Goal: Task Accomplishment & Management: Use online tool/utility

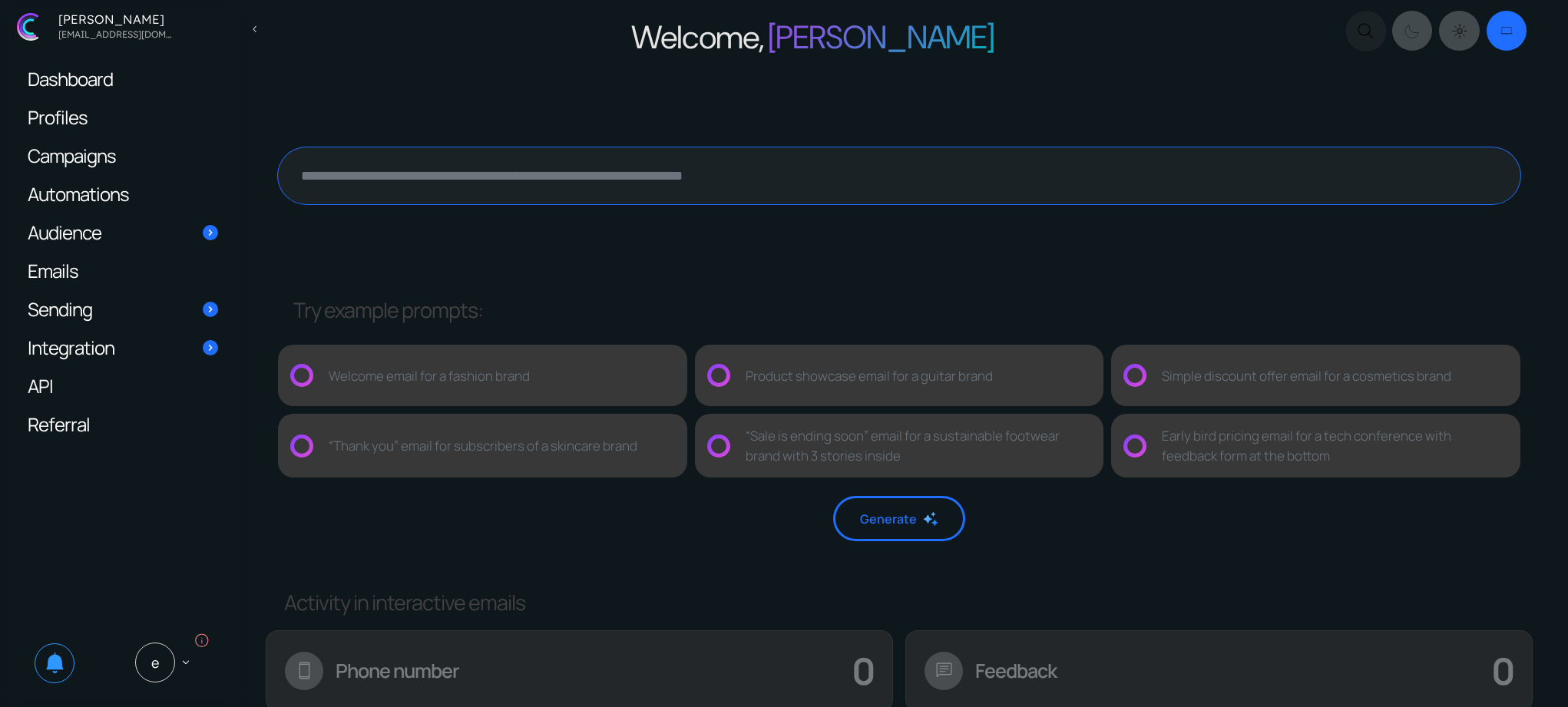
click at [591, 178] on textarea at bounding box center [899, 175] width 1242 height 57
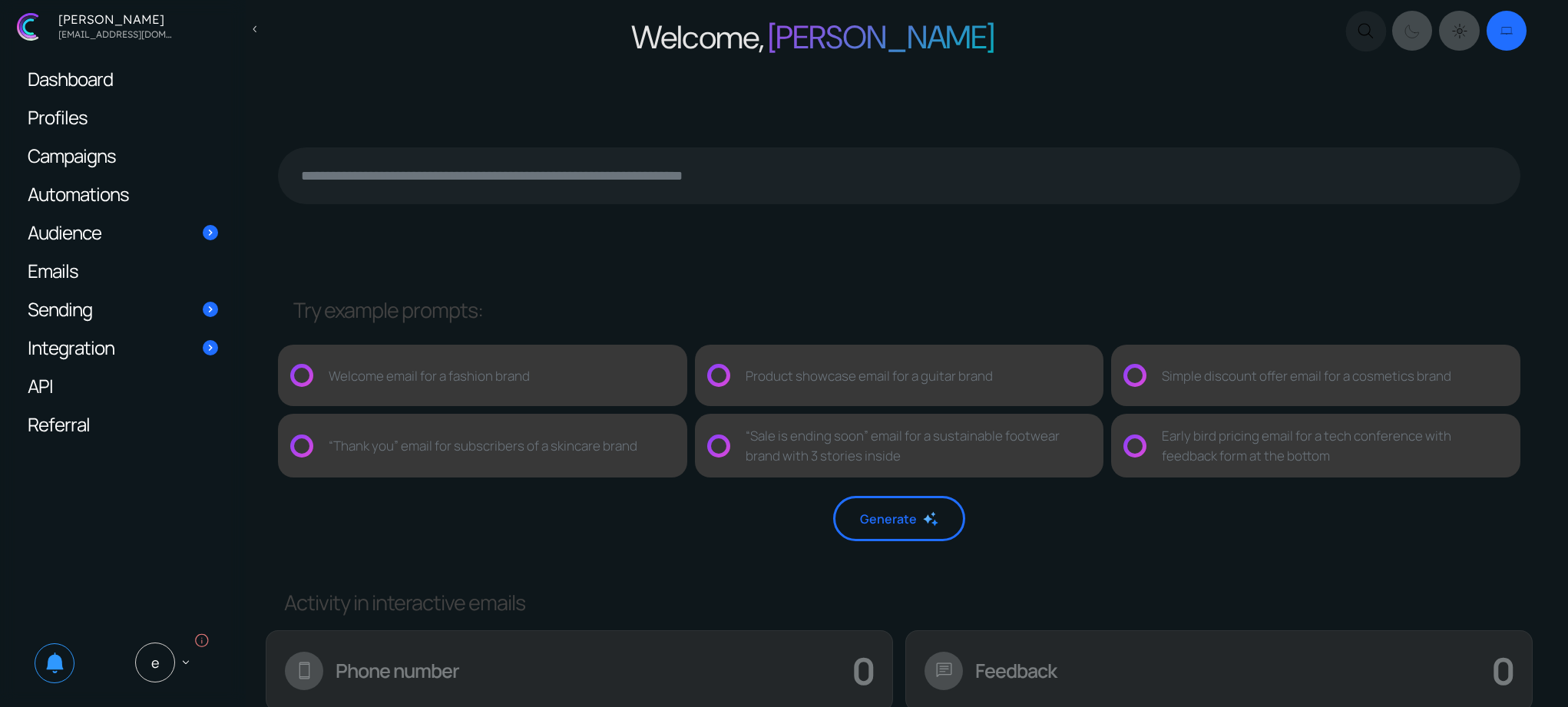
click at [607, 268] on div at bounding box center [898, 184] width 1260 height 192
click at [112, 157] on span "Campaigns" at bounding box center [72, 155] width 88 height 16
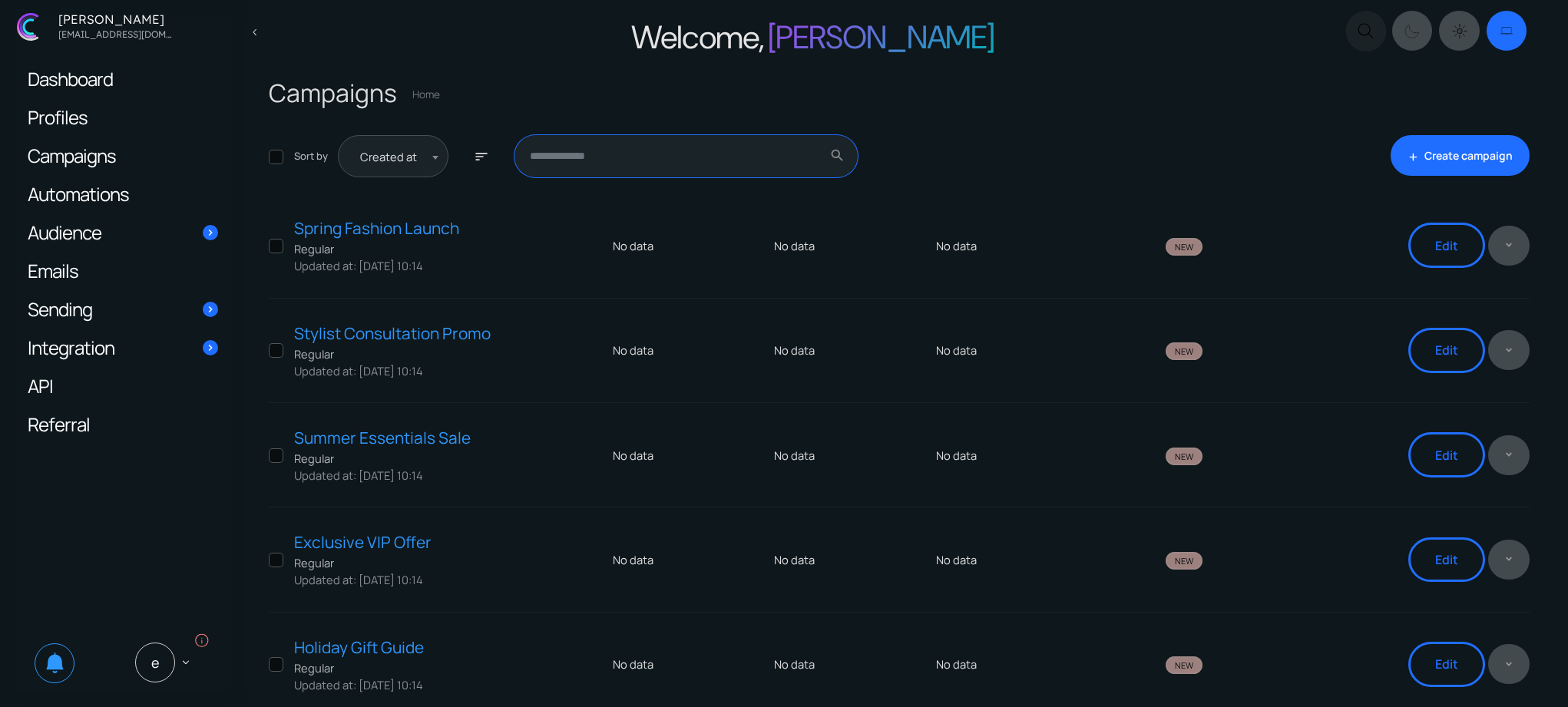
click at [690, 152] on input "text" at bounding box center [686, 156] width 343 height 42
click at [1029, 154] on div "Actions 0 restore Resume motion_photos_pause Pause delete_outline Delete Sort b…" at bounding box center [821, 156] width 1122 height 42
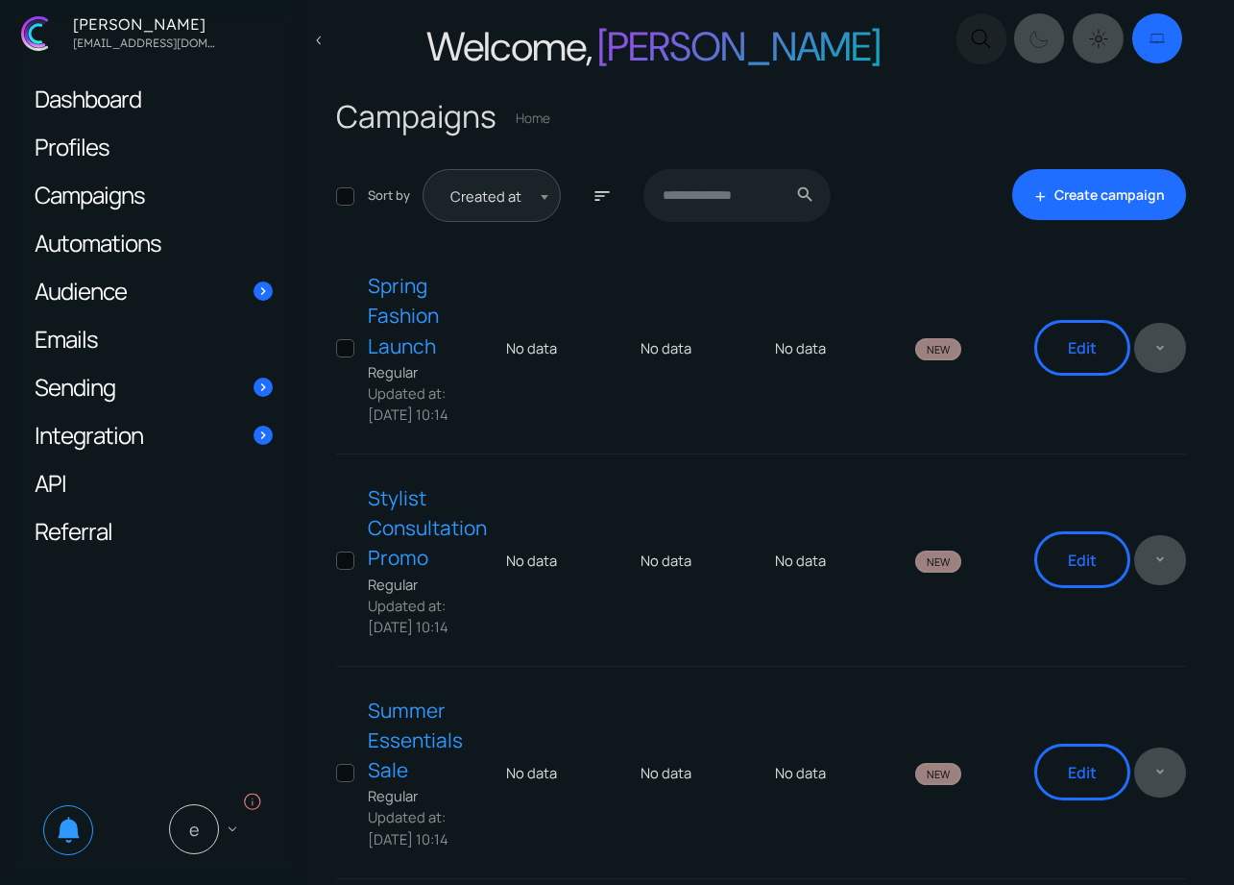
click at [215, 843] on icon "E keyboard_arrow_down" at bounding box center [205, 829] width 72 height 50
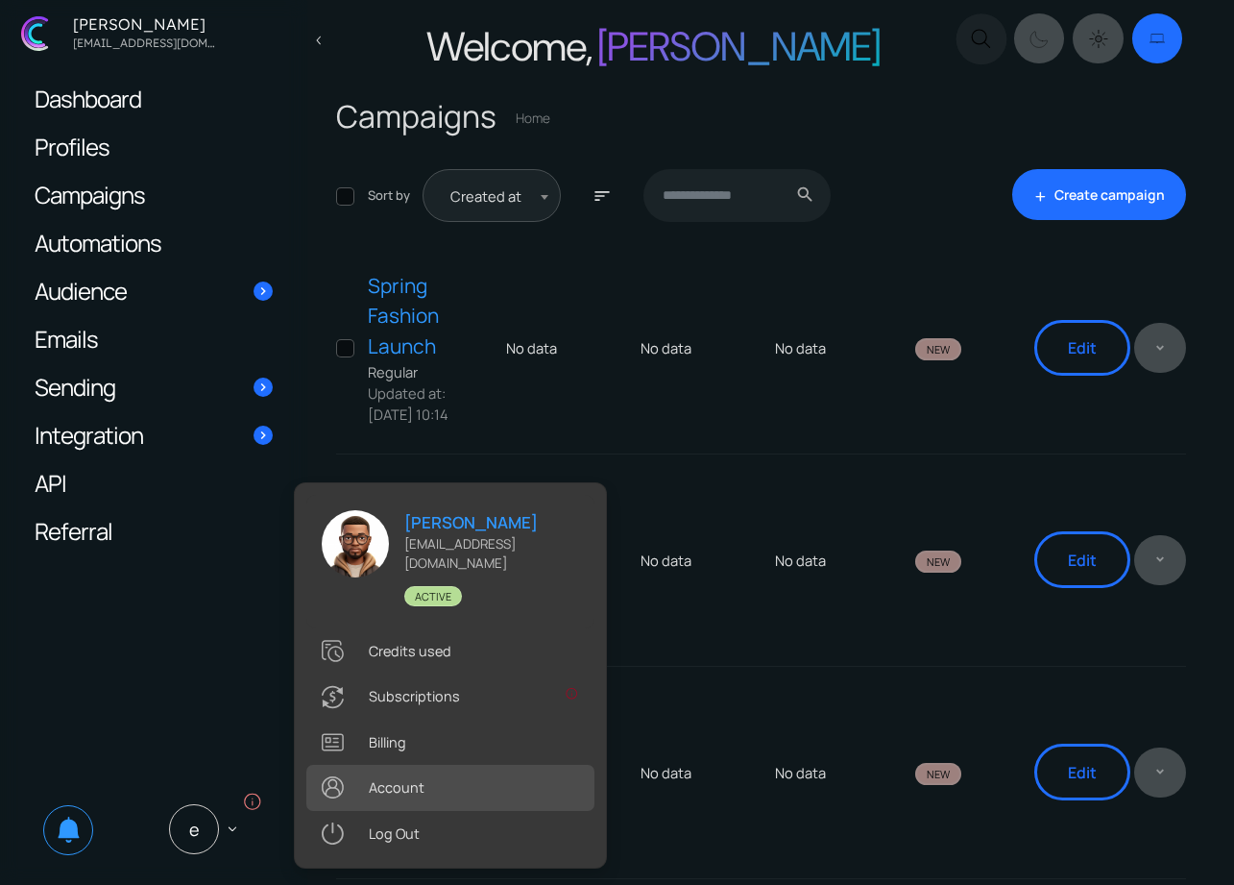
click at [448, 782] on link ".st0{fill:#333333;} Account" at bounding box center [450, 787] width 288 height 45
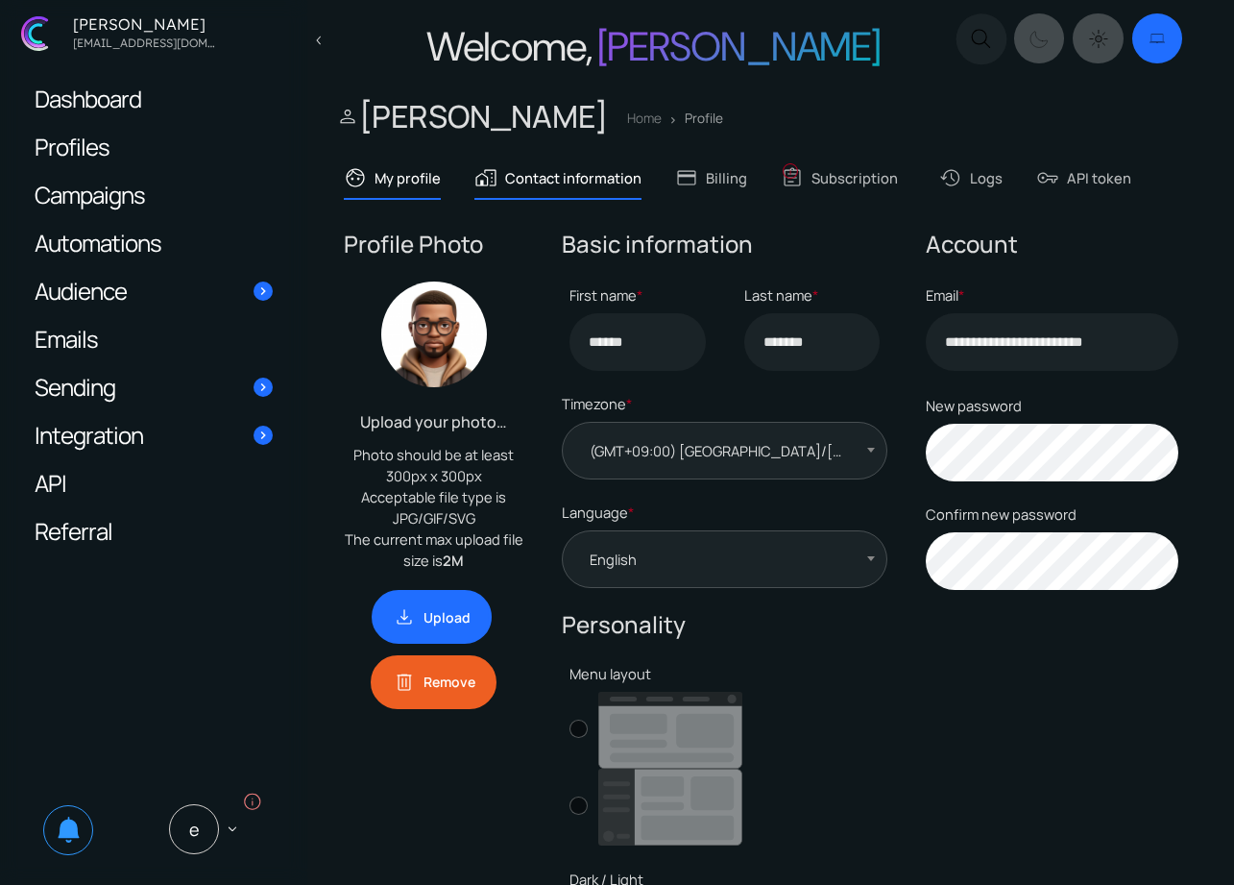
click at [576, 169] on link "maps_home_work Contact information" at bounding box center [558, 178] width 167 height 40
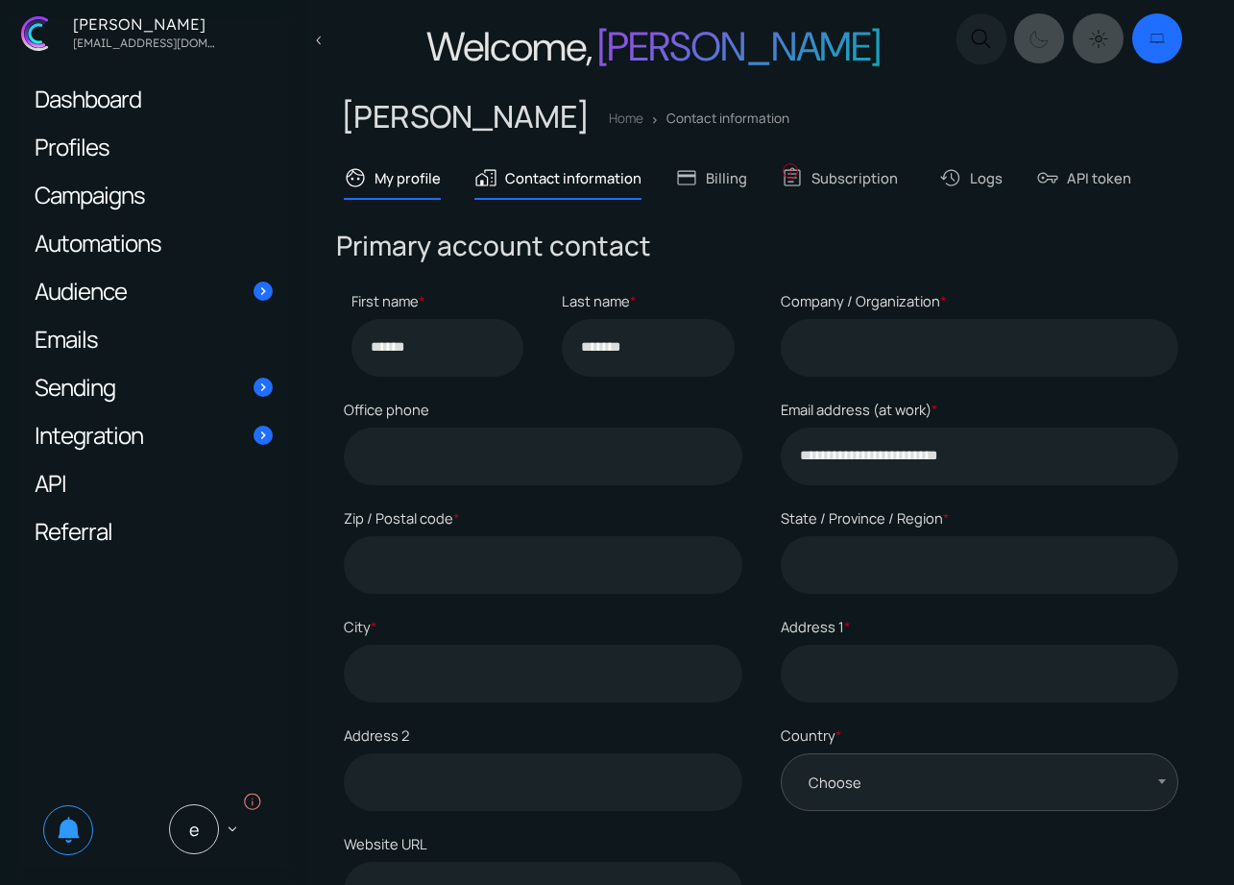
click at [400, 180] on link "face My profile" at bounding box center [392, 178] width 97 height 40
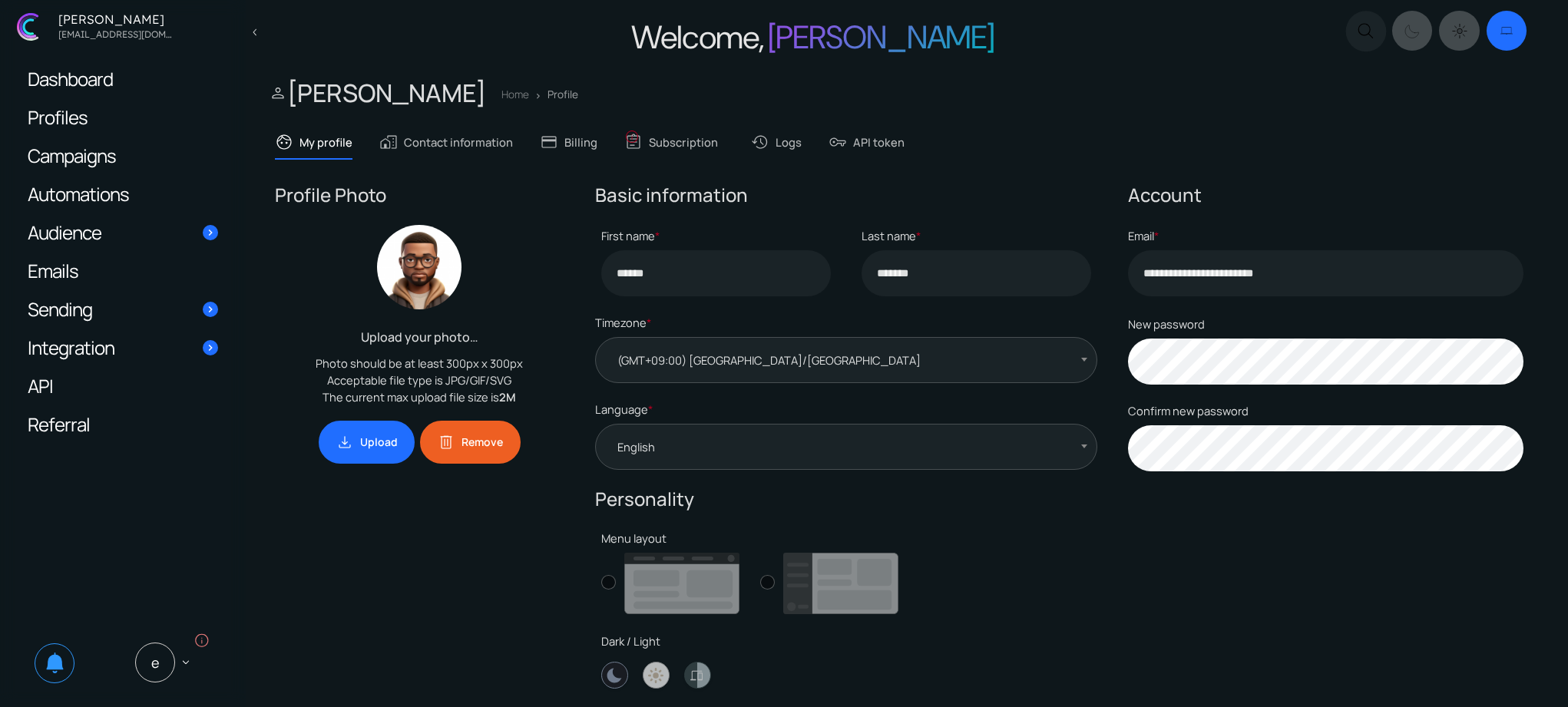
click at [122, 73] on link "Dashboard" at bounding box center [122, 78] width 221 height 38
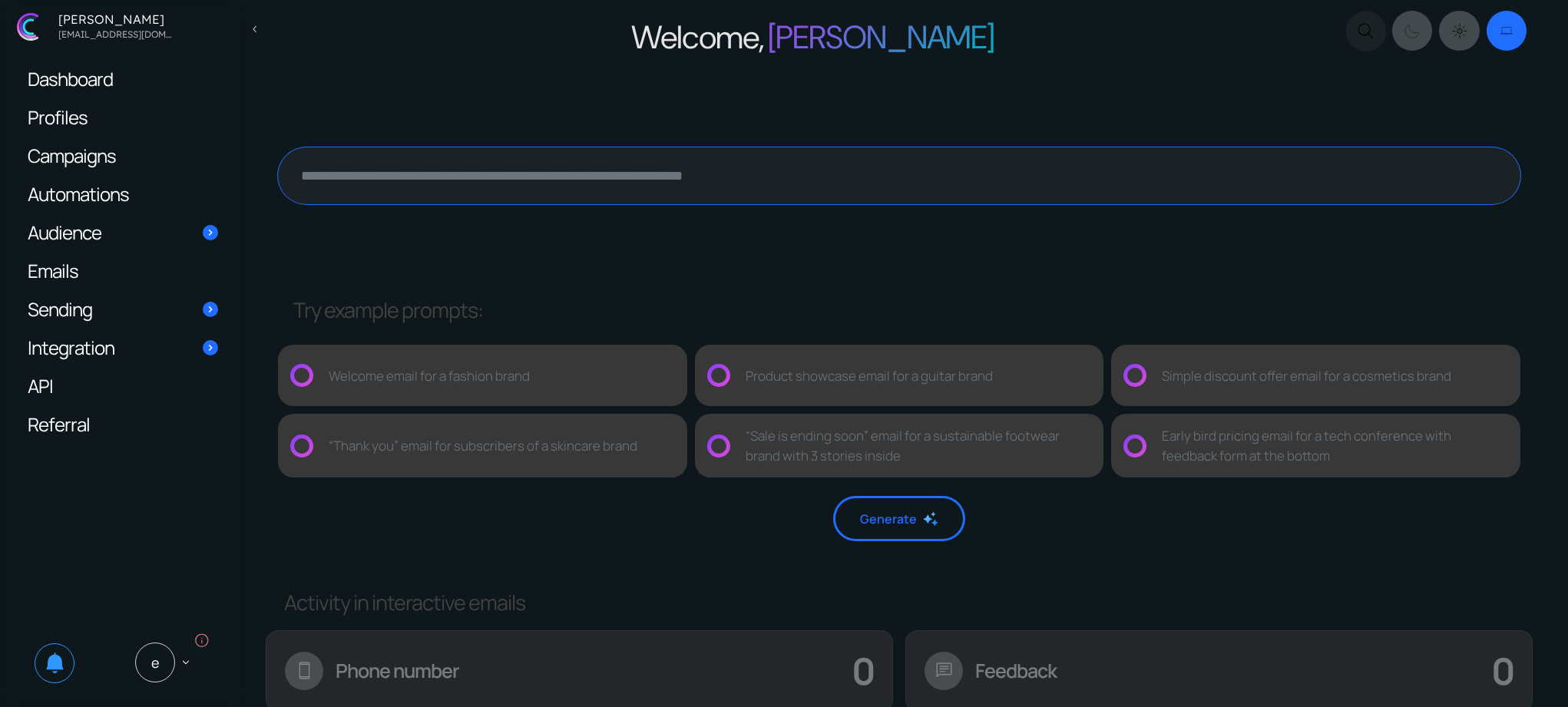
click at [605, 187] on textarea at bounding box center [899, 175] width 1242 height 57
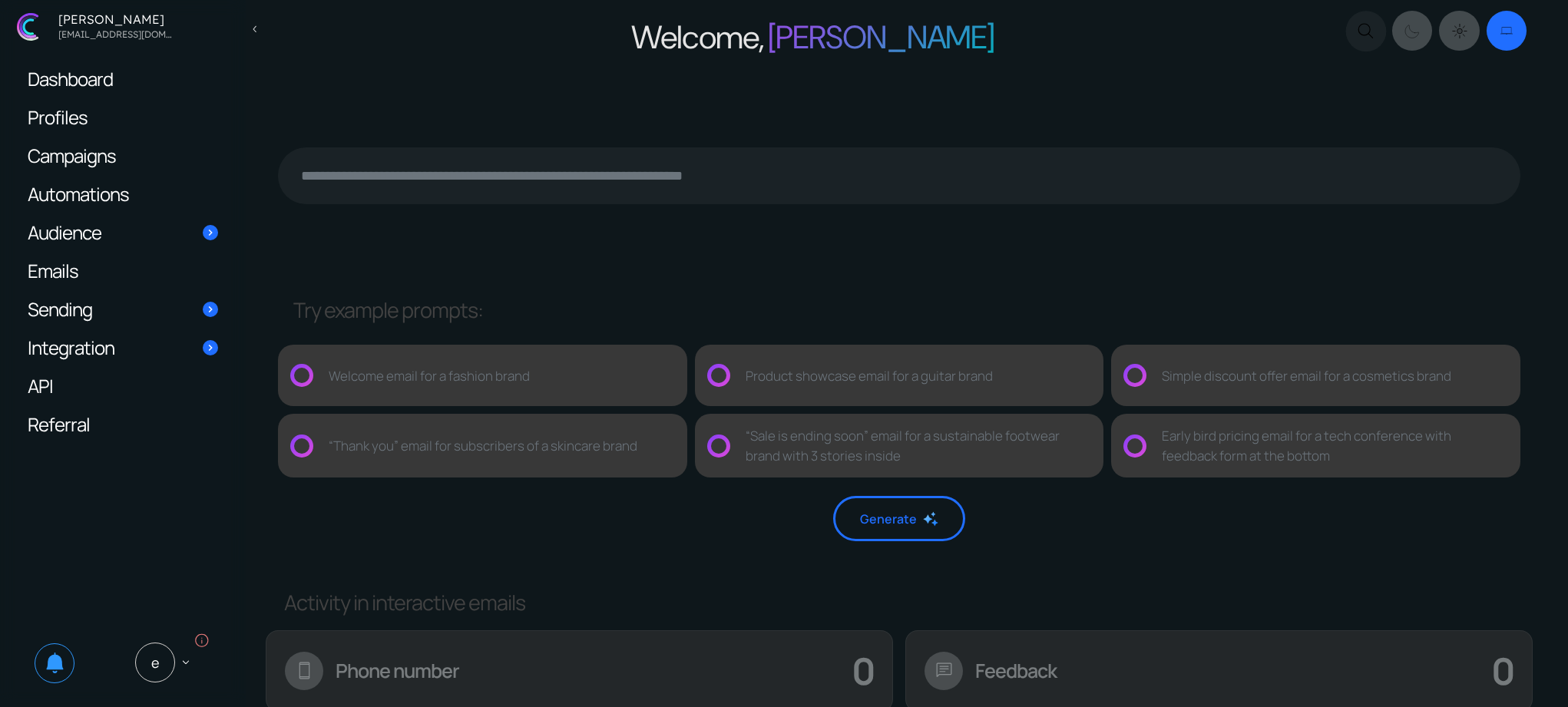
click at [572, 236] on div at bounding box center [898, 184] width 1260 height 192
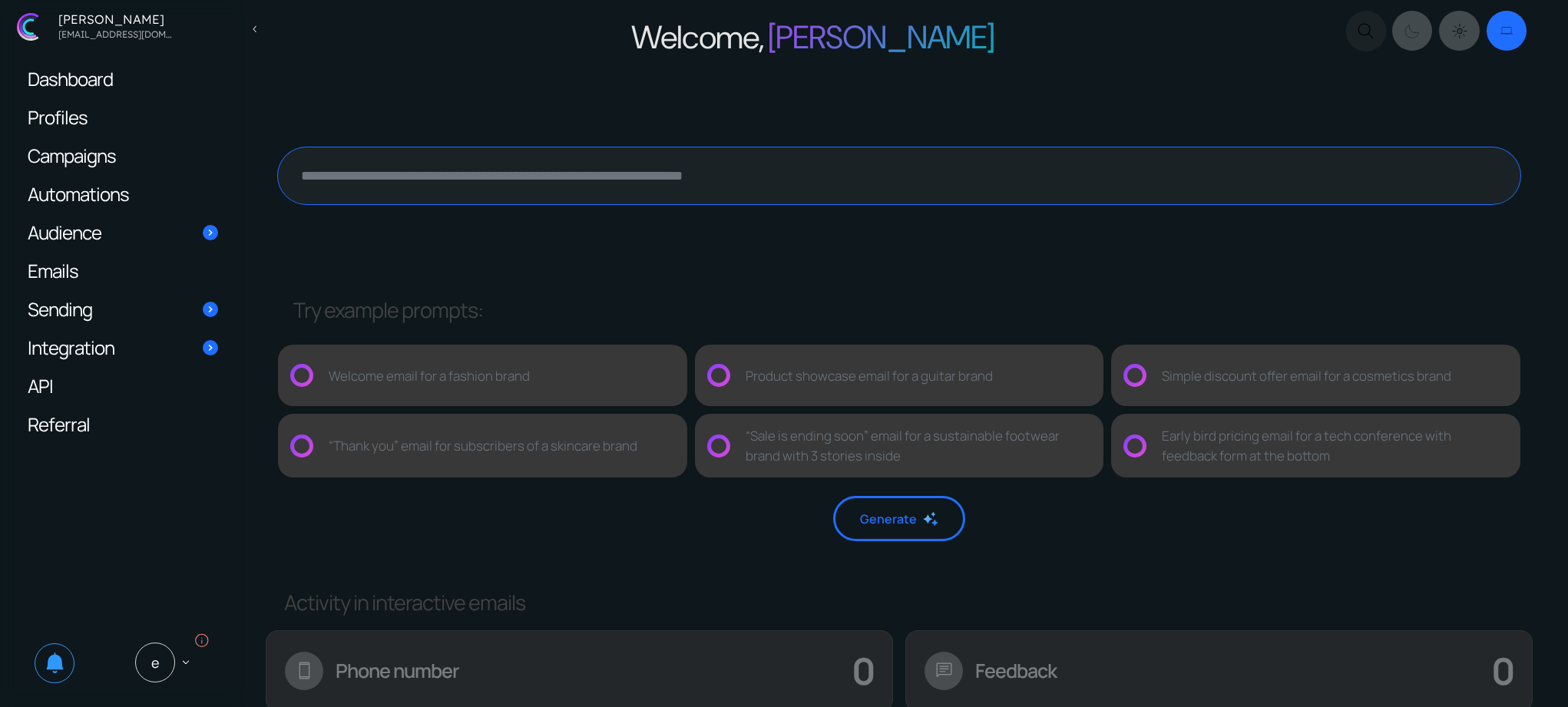
click at [1176, 195] on textarea at bounding box center [899, 175] width 1242 height 57
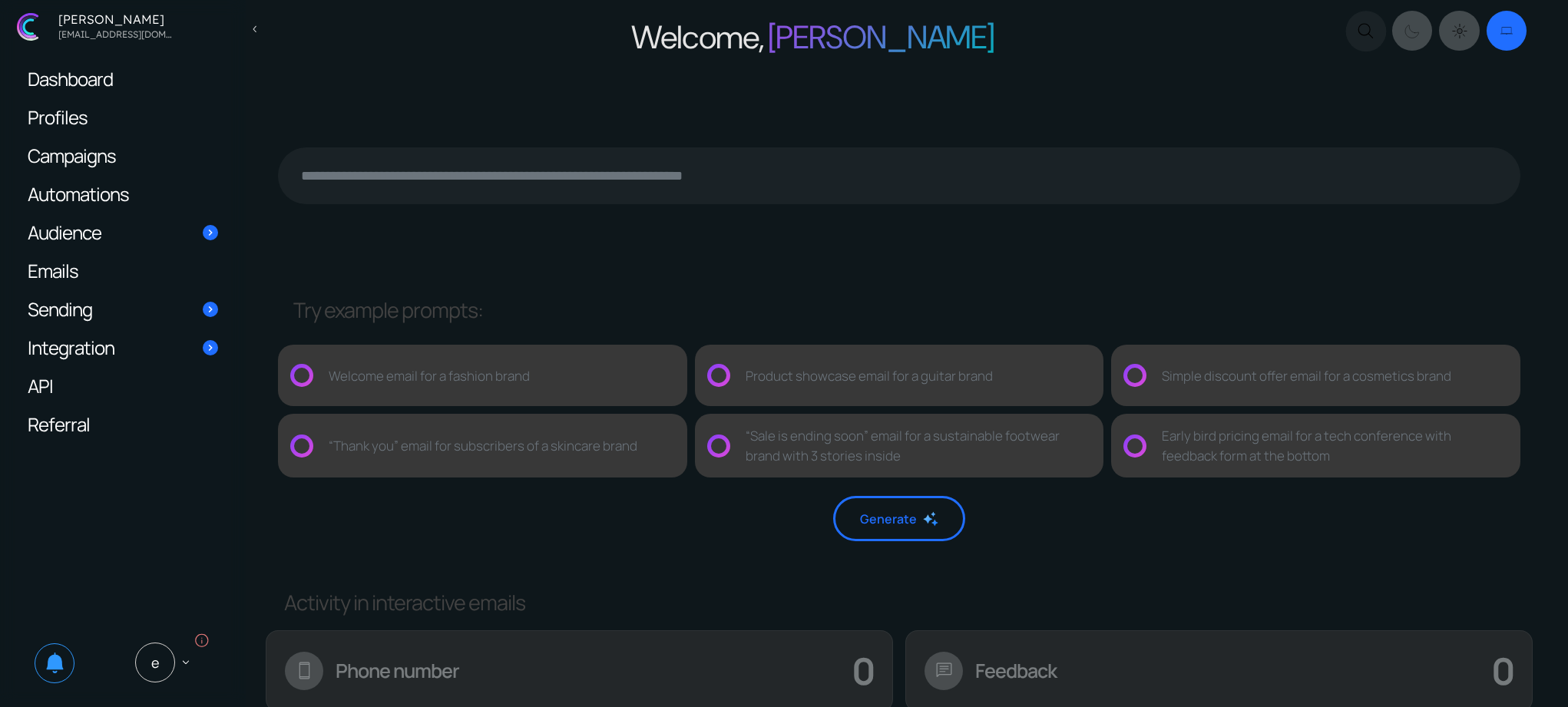
click at [1123, 218] on div at bounding box center [898, 183] width 1260 height 72
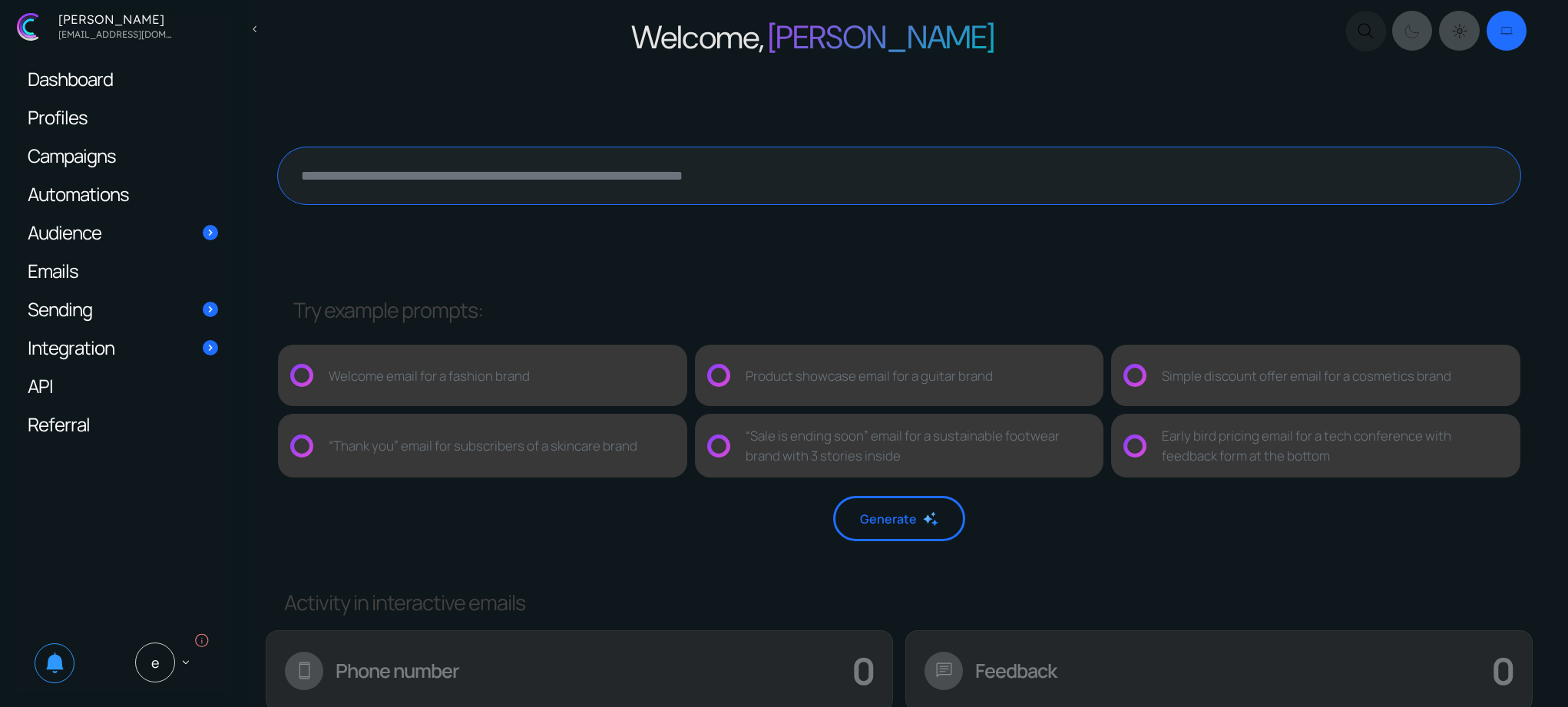
click at [795, 189] on textarea at bounding box center [899, 175] width 1242 height 57
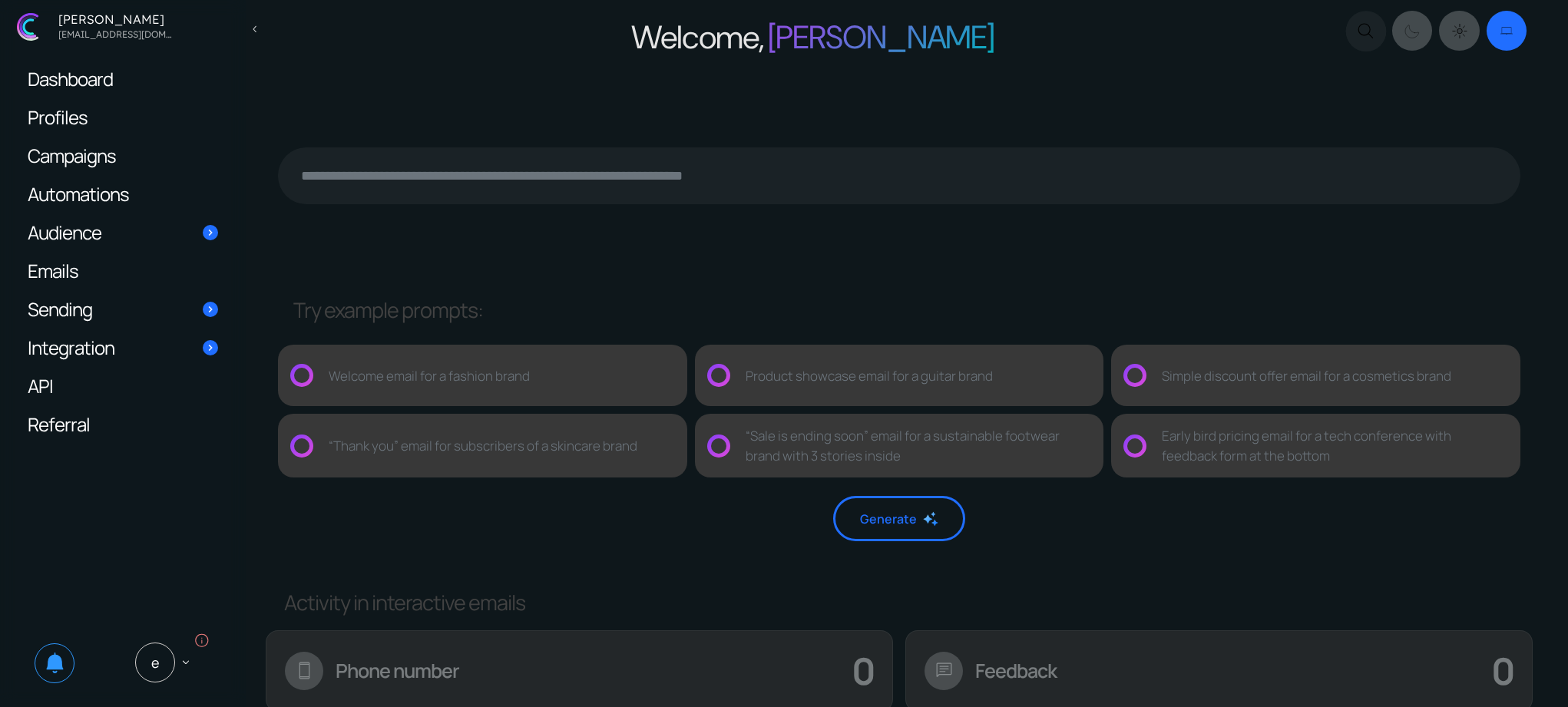
click at [766, 295] on div "Try example prompts:" at bounding box center [906, 310] width 1227 height 31
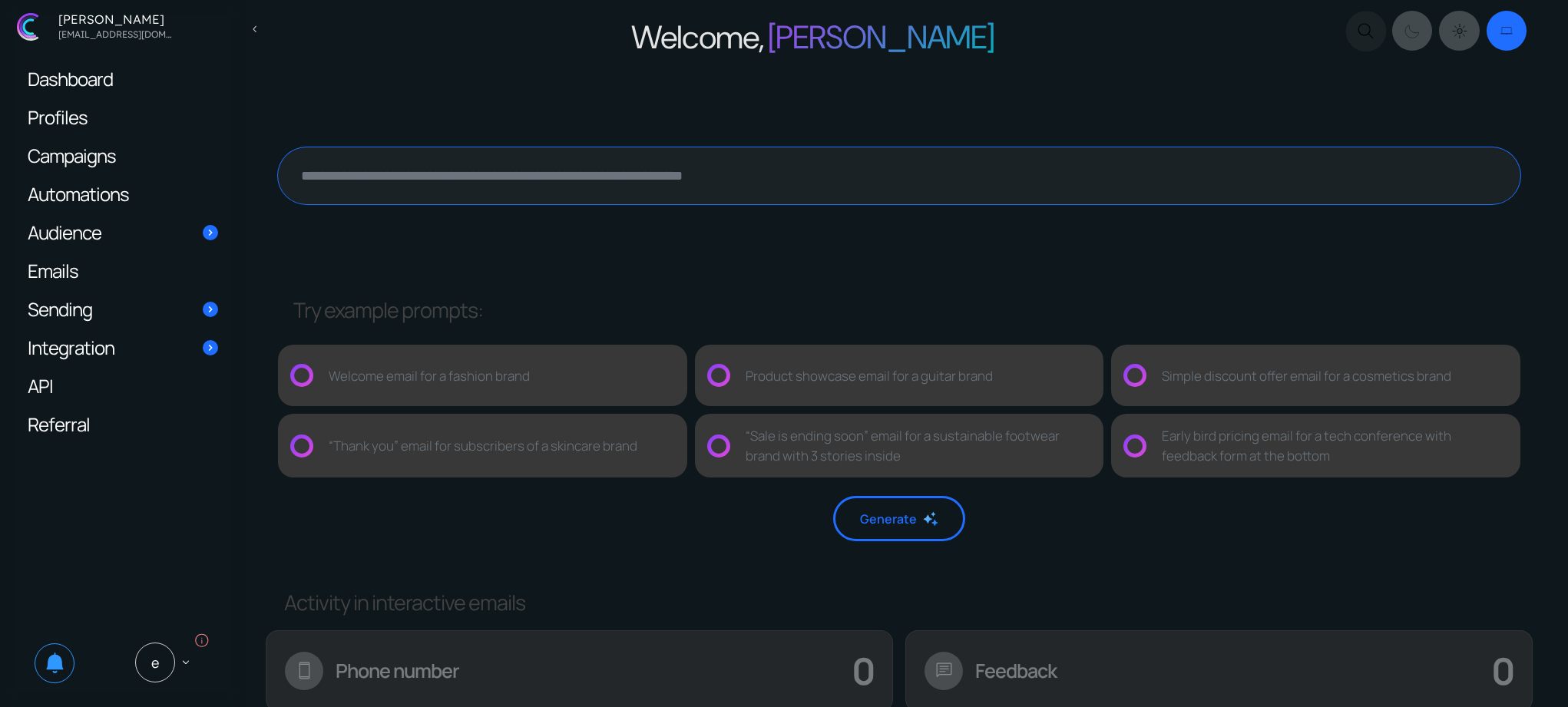
click at [752, 191] on textarea at bounding box center [899, 175] width 1242 height 57
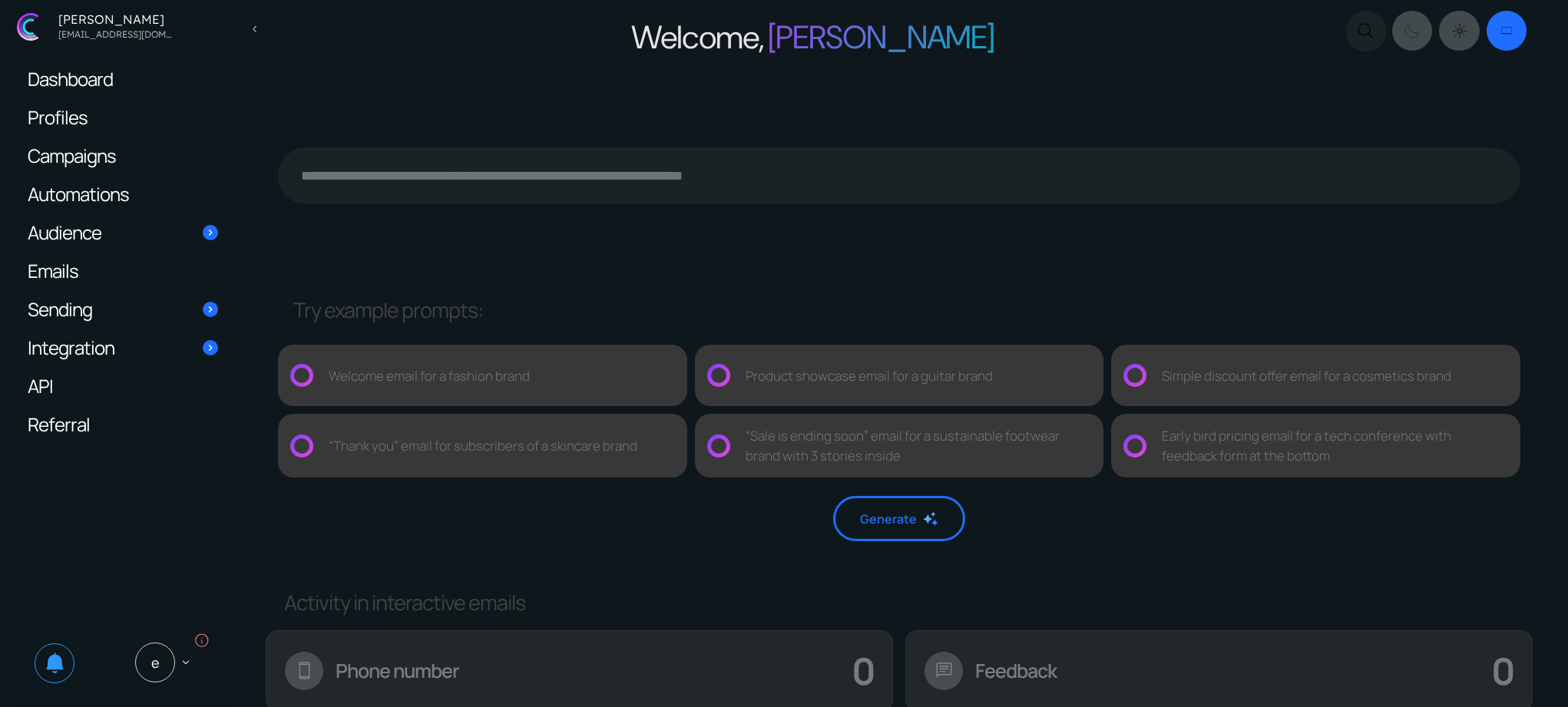
click at [774, 280] on div "Try example prompts: Welcome email for a fashion brand Product showcase email f…" at bounding box center [899, 379] width 1242 height 199
